Goal: Information Seeking & Learning: Learn about a topic

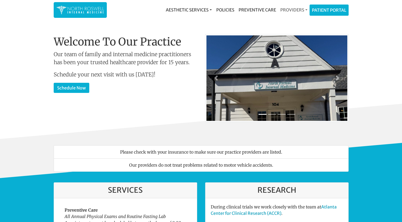
click at [290, 8] on link "Providers" at bounding box center [293, 10] width 31 height 11
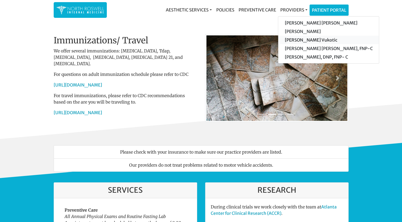
click at [297, 41] on link "[PERSON_NAME] Vukotic" at bounding box center [328, 40] width 101 height 9
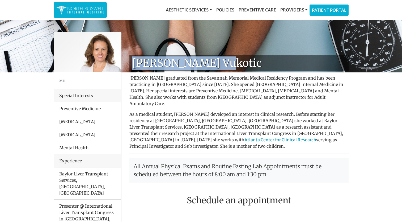
drag, startPoint x: 135, startPoint y: 61, endPoint x: 215, endPoint y: 63, distance: 80.3
click at [215, 63] on h1 "[PERSON_NAME] Vukotic" at bounding box center [239, 62] width 219 height 15
copy h1 "[PERSON_NAME] Vukotic"
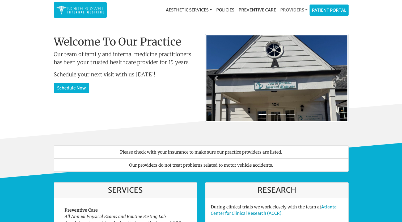
click at [282, 9] on link "Providers" at bounding box center [293, 10] width 31 height 11
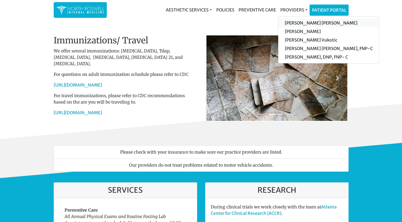
click at [318, 22] on link "[PERSON_NAME] [PERSON_NAME]" at bounding box center [328, 23] width 101 height 9
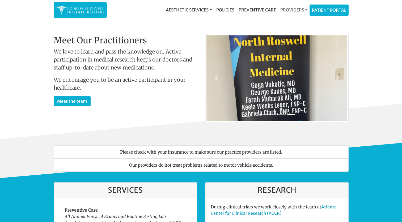
click at [286, 8] on link "Providers" at bounding box center [293, 10] width 31 height 11
